Goal: Find contact information: Find contact information

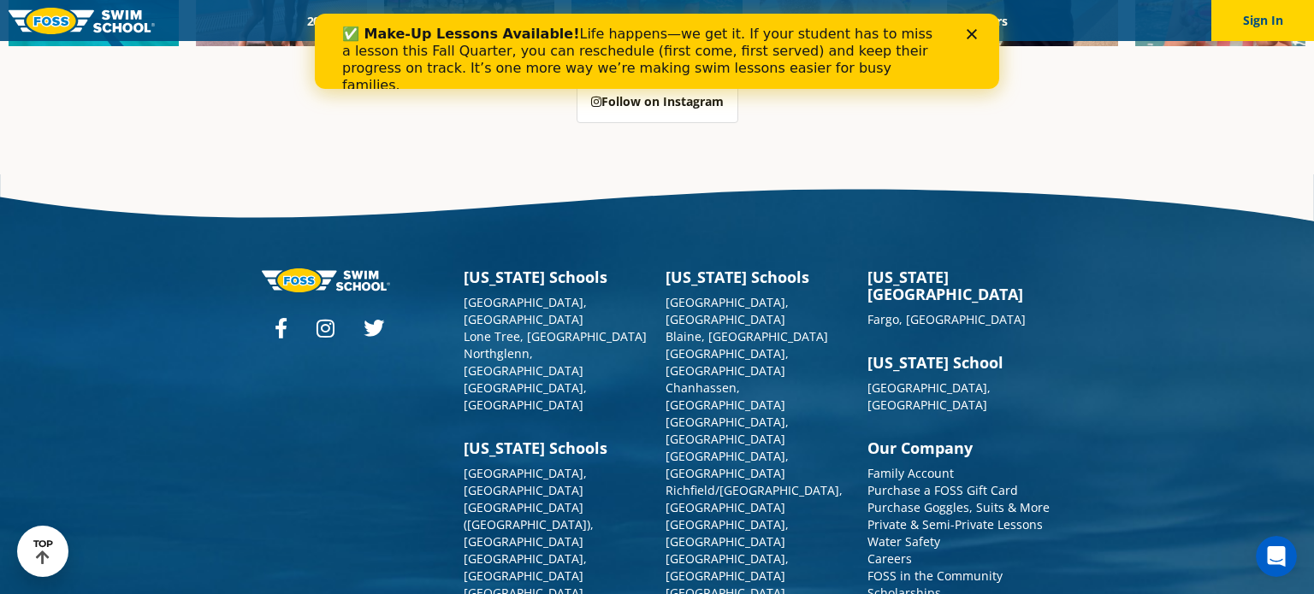
click at [899, 585] on link "Scholarships" at bounding box center [904, 593] width 74 height 16
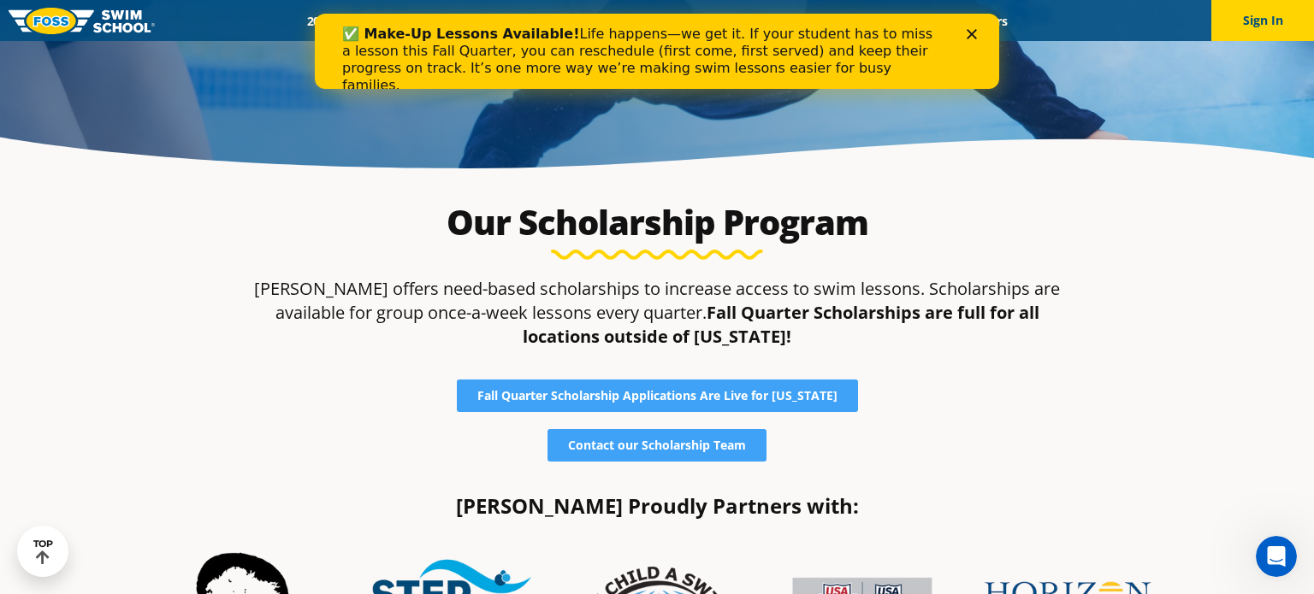
scroll to position [231, 0]
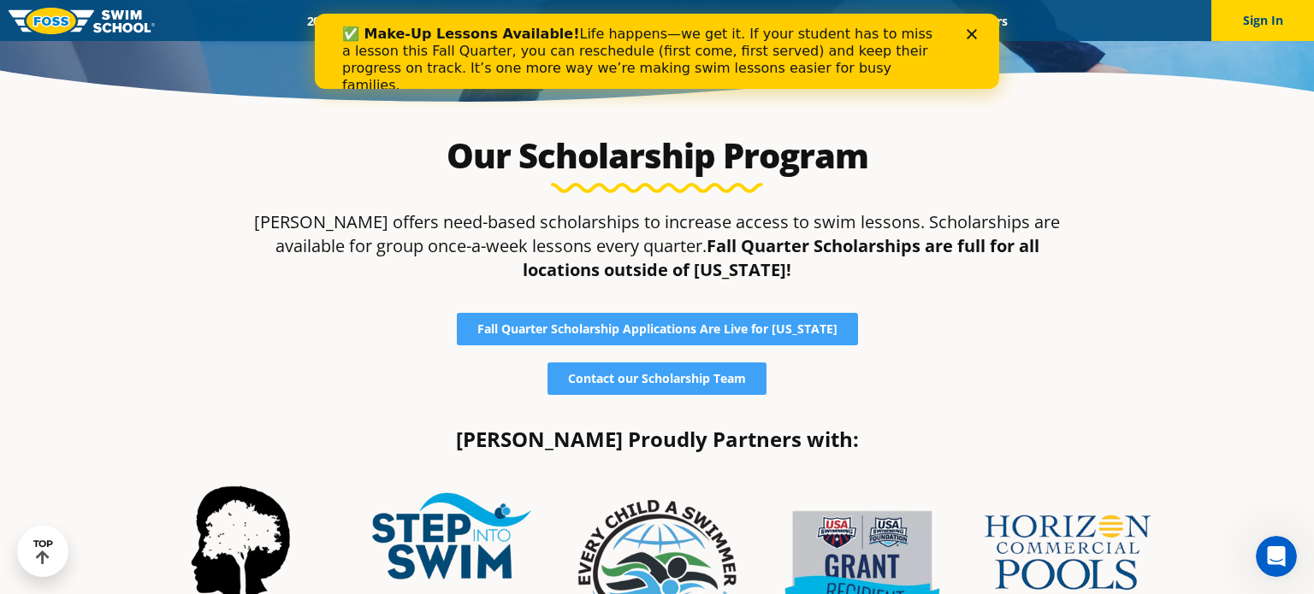
scroll to position [300, 0]
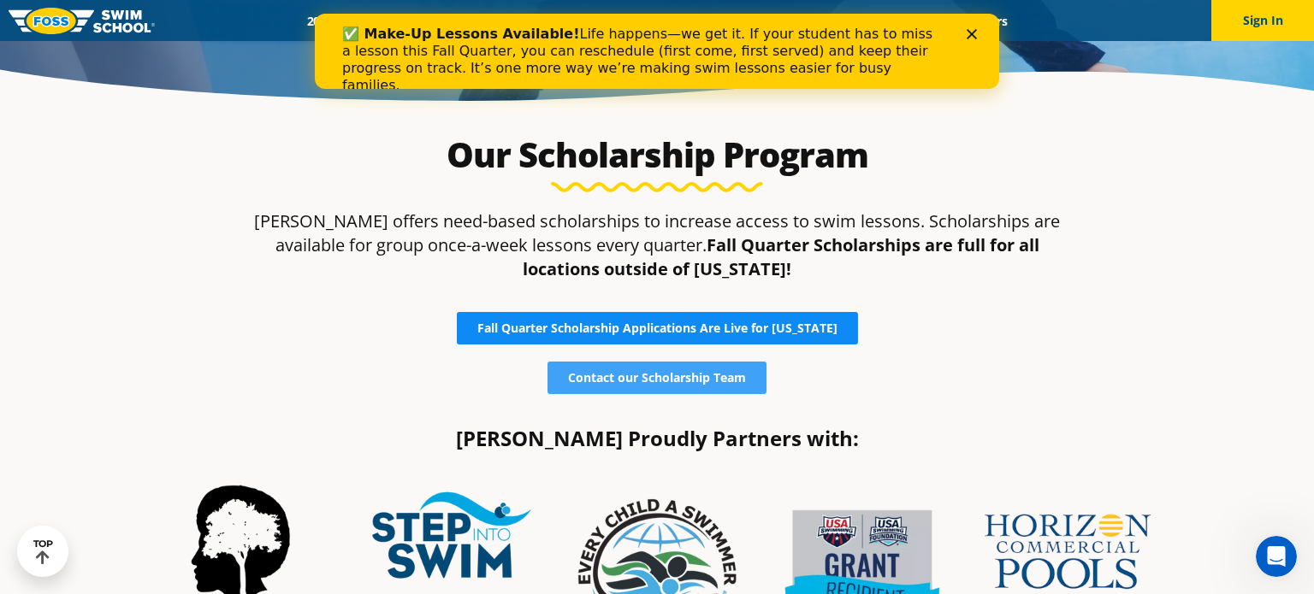
click at [770, 329] on span "Fall Quarter Scholarship Applications Are Live for Colorado" at bounding box center [657, 328] width 360 height 12
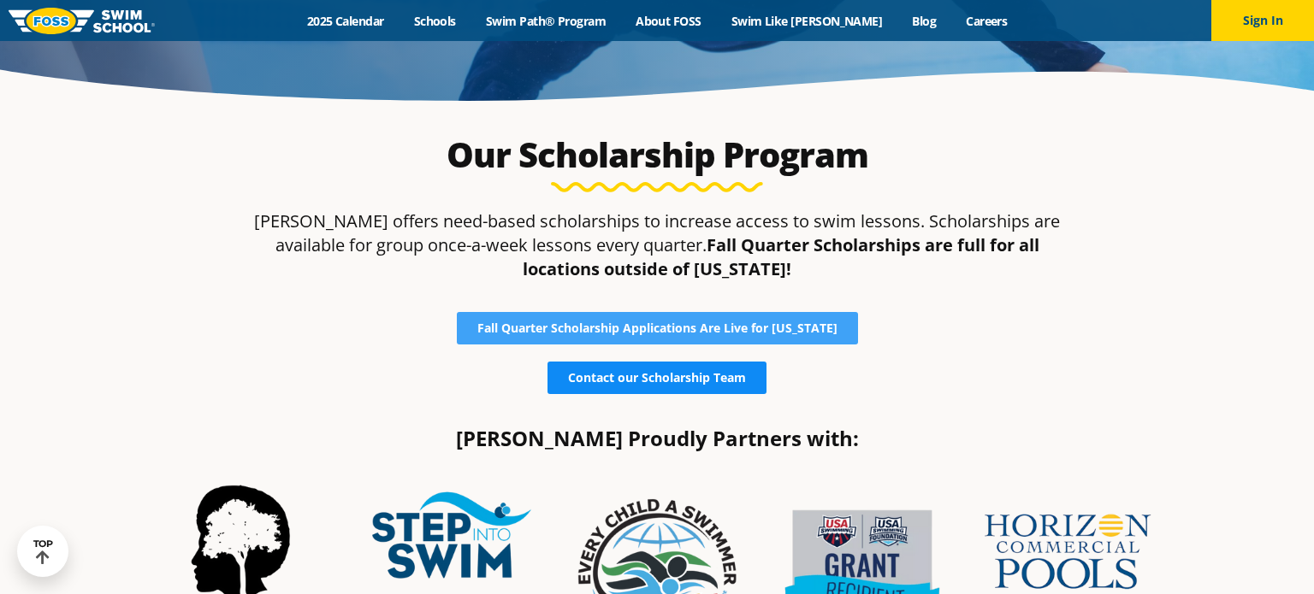
click at [639, 387] on link "Contact our Scholarship Team" at bounding box center [656, 378] width 219 height 32
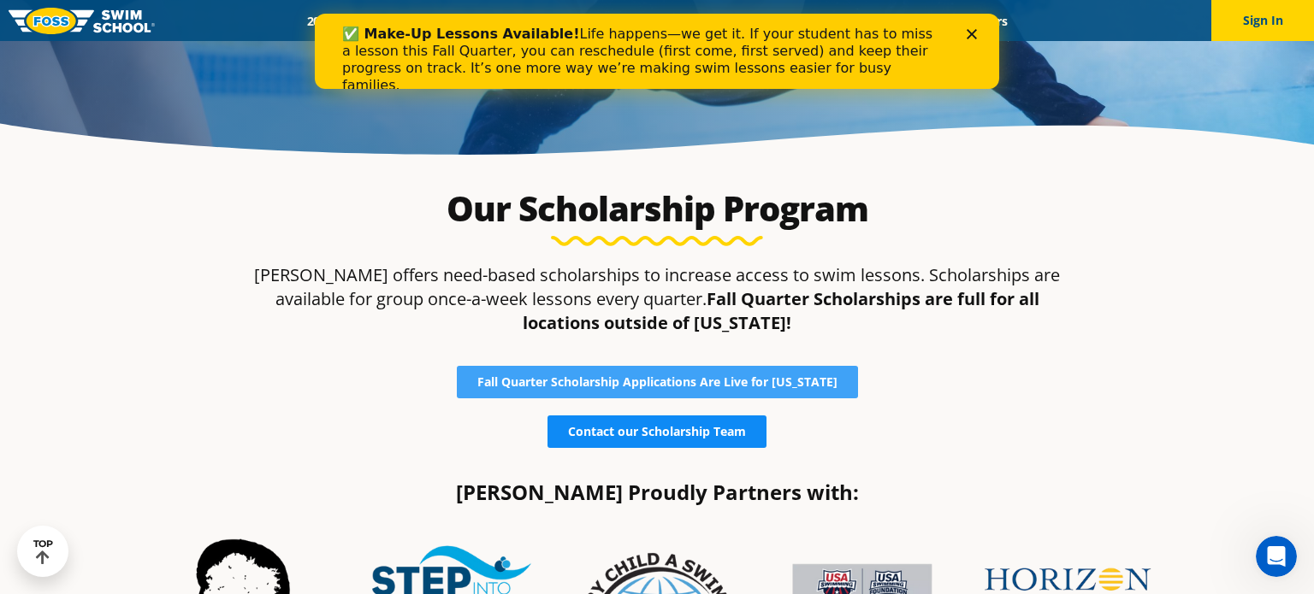
scroll to position [245, 0]
